Goal: Obtain resource: Download file/media

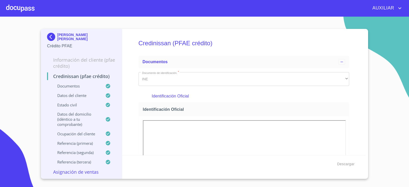
click at [52, 38] on img at bounding box center [52, 37] width 10 height 8
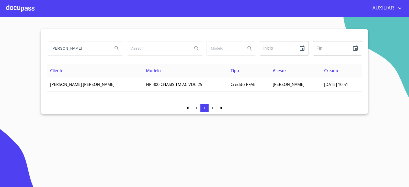
drag, startPoint x: 92, startPoint y: 53, endPoint x: 42, endPoint y: 61, distance: 50.9
click at [42, 61] on div "[PERSON_NAME] Inicio ​ Fin ​ Cliente Modelo Tipo Asesor Creado [PERSON_NAME] [P…" at bounding box center [205, 71] width 328 height 85
type input "[PERSON_NAME]"
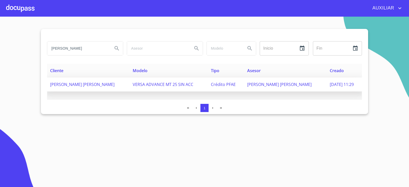
click at [82, 80] on td "[PERSON_NAME] [PERSON_NAME]" at bounding box center [88, 85] width 83 height 14
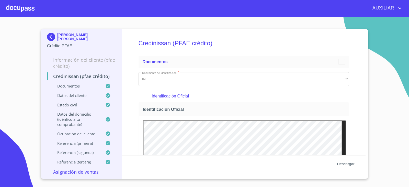
click at [342, 165] on span "Descargar" at bounding box center [346, 164] width 17 height 6
